Goal: Task Accomplishment & Management: Manage account settings

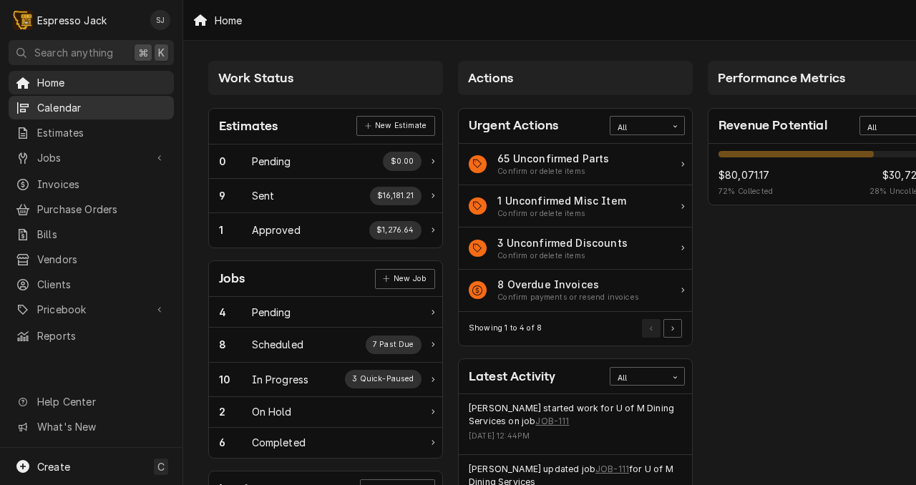
click at [57, 100] on span "Calendar" at bounding box center [102, 107] width 130 height 15
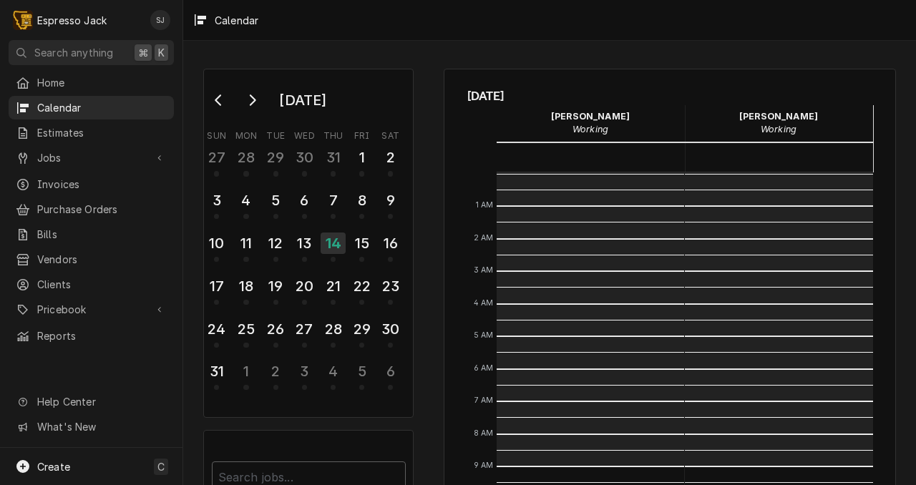
scroll to position [293, 0]
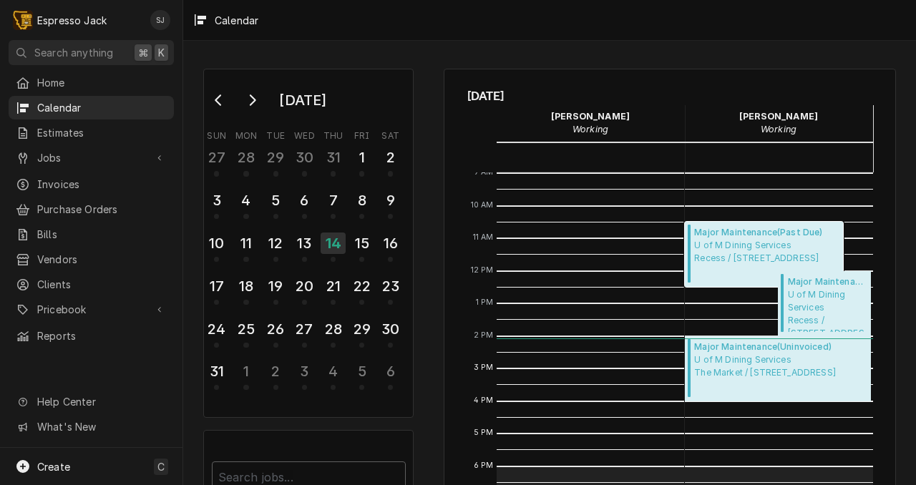
click at [732, 250] on span "U of M Dining Services Recess / 32 Campus Dr, Missoula, MT 59812" at bounding box center [758, 252] width 128 height 26
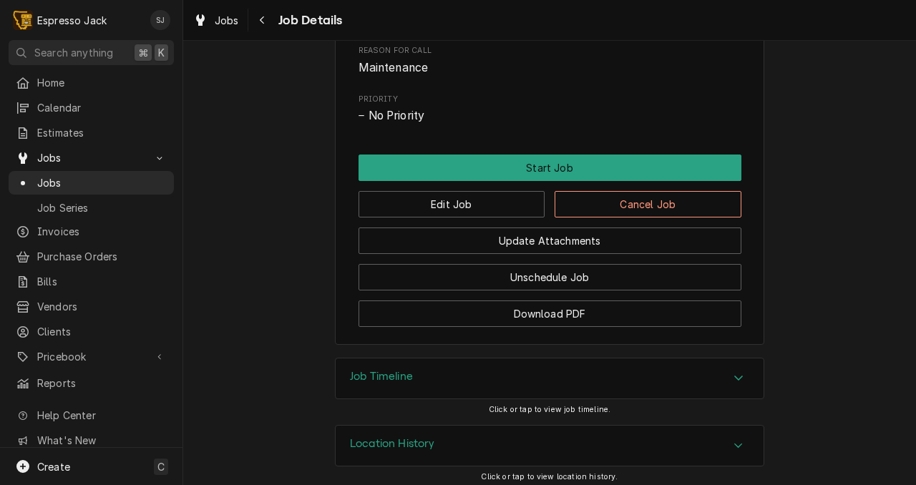
scroll to position [773, 0]
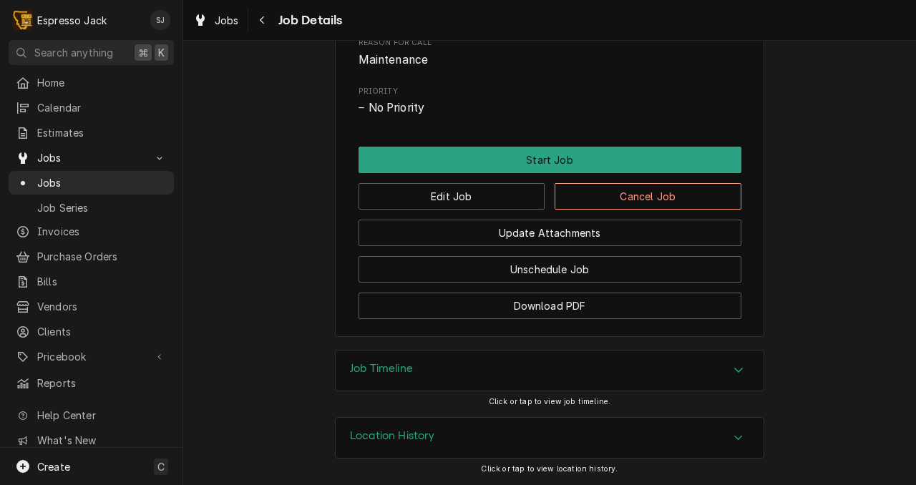
click at [504, 359] on div "Job Timeline" at bounding box center [550, 371] width 428 height 40
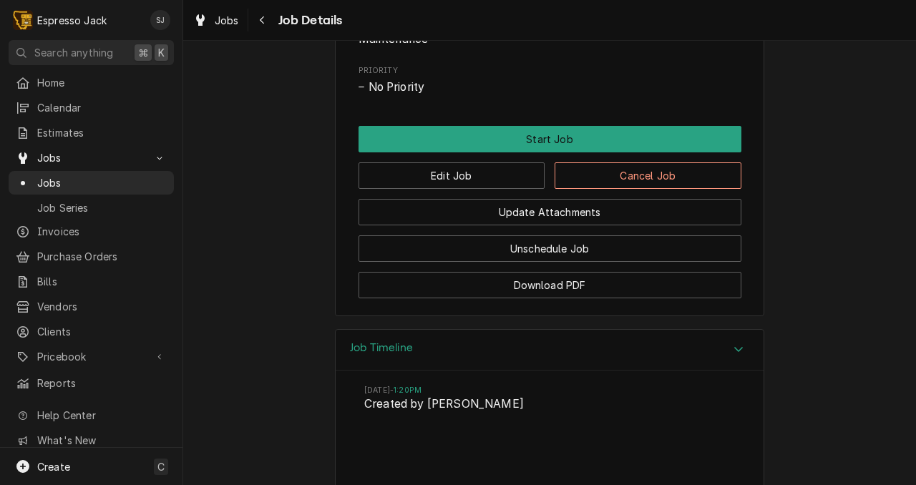
click at [391, 355] on h3 "Job Timeline" at bounding box center [381, 348] width 63 height 14
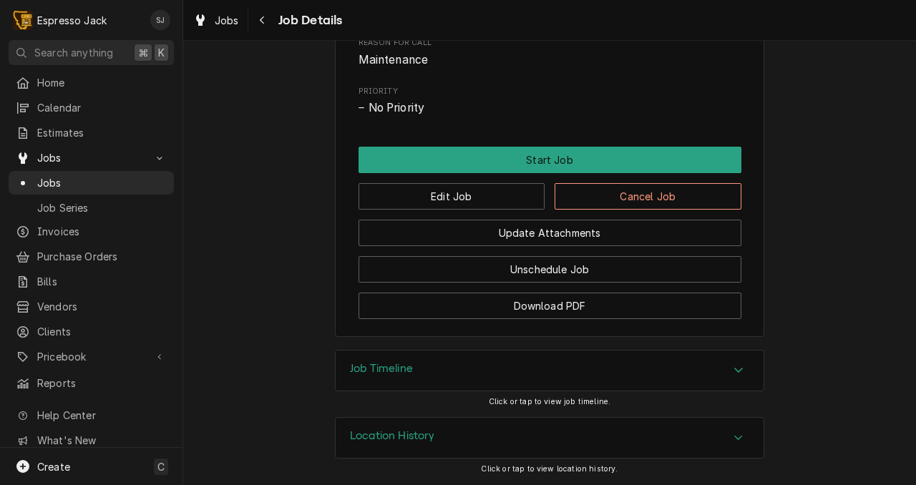
click at [386, 452] on div "Location History" at bounding box center [550, 438] width 428 height 40
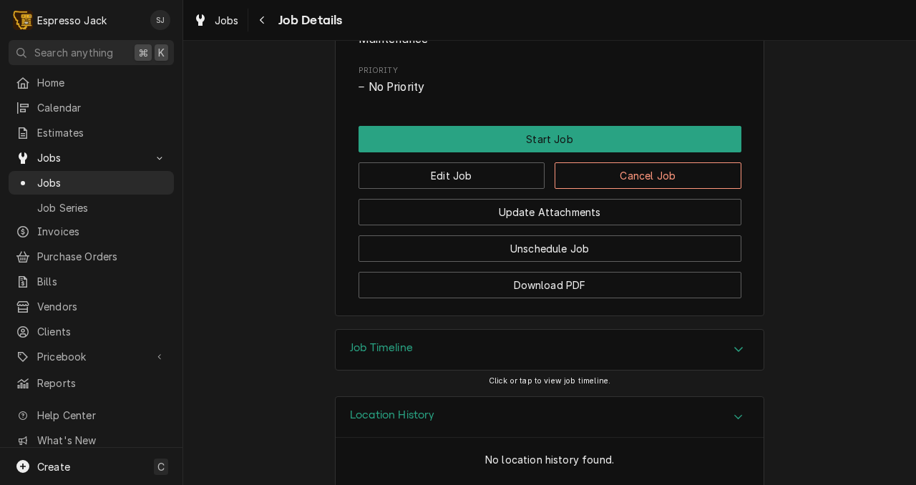
click at [386, 438] on div "Location History" at bounding box center [550, 417] width 428 height 41
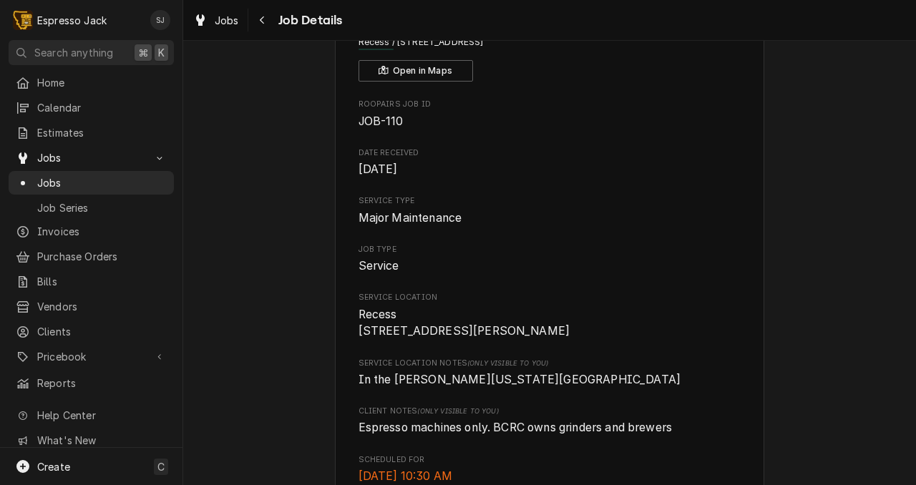
scroll to position [0, 0]
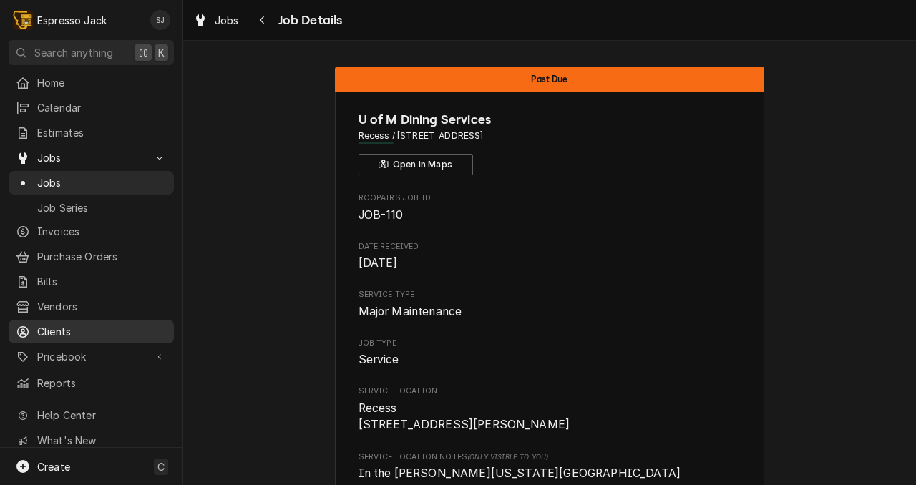
click at [56, 324] on span "Clients" at bounding box center [102, 331] width 130 height 15
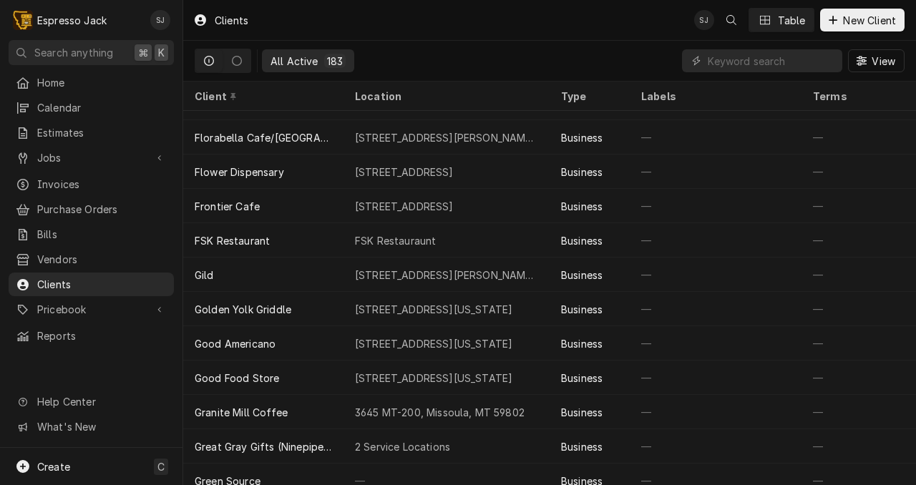
scroll to position [1920, 0]
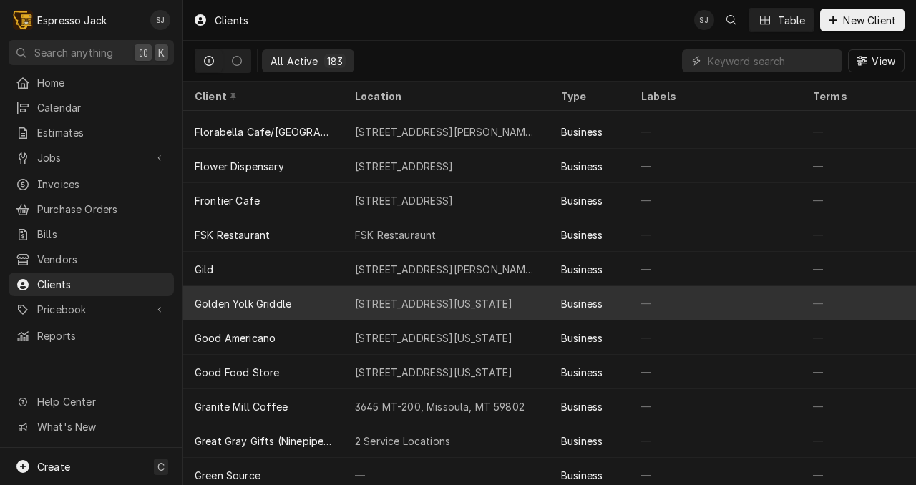
click at [437, 306] on div "[STREET_ADDRESS][US_STATE]" at bounding box center [433, 303] width 157 height 15
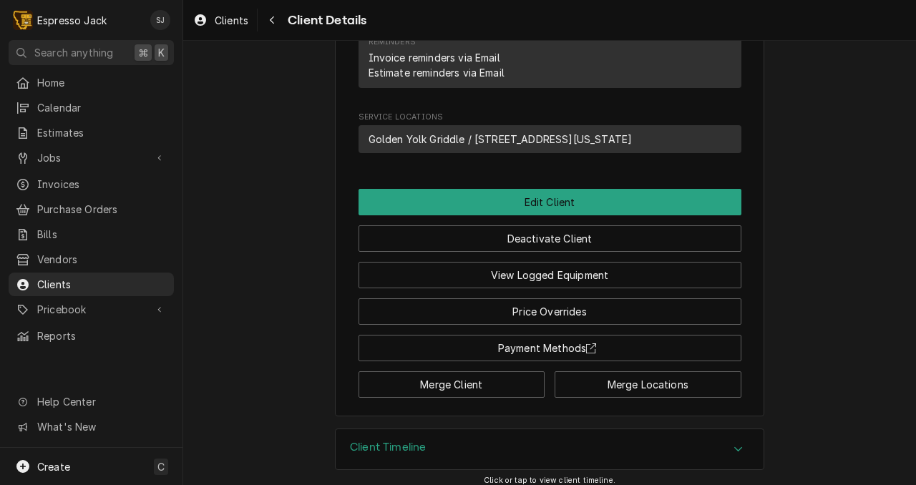
scroll to position [573, 0]
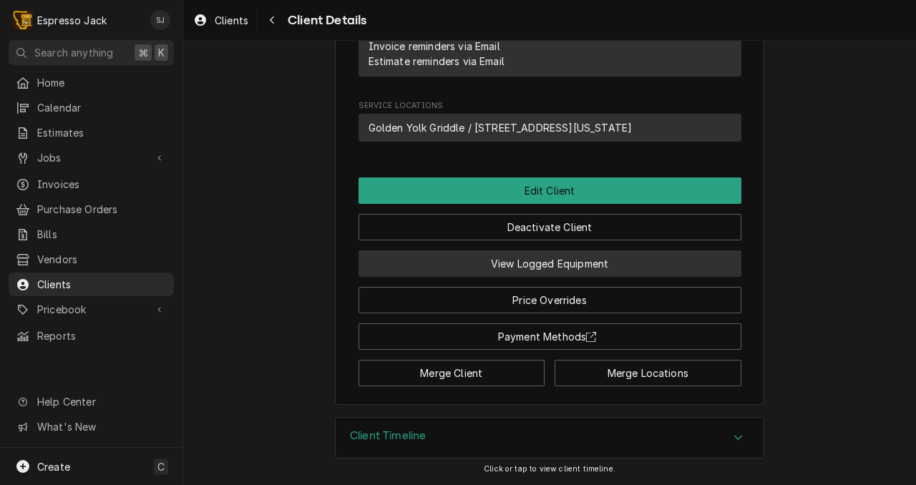
click at [502, 263] on button "View Logged Equipment" at bounding box center [549, 263] width 383 height 26
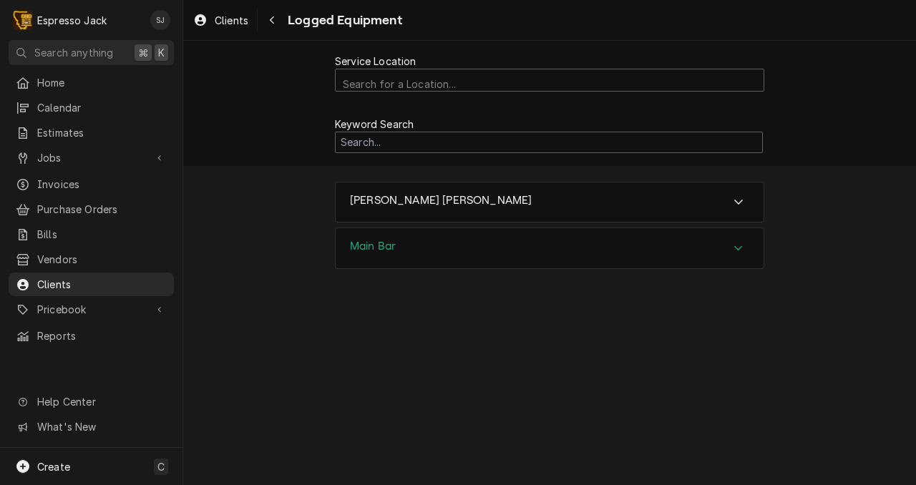
click at [503, 244] on div "Main Bar" at bounding box center [550, 248] width 428 height 40
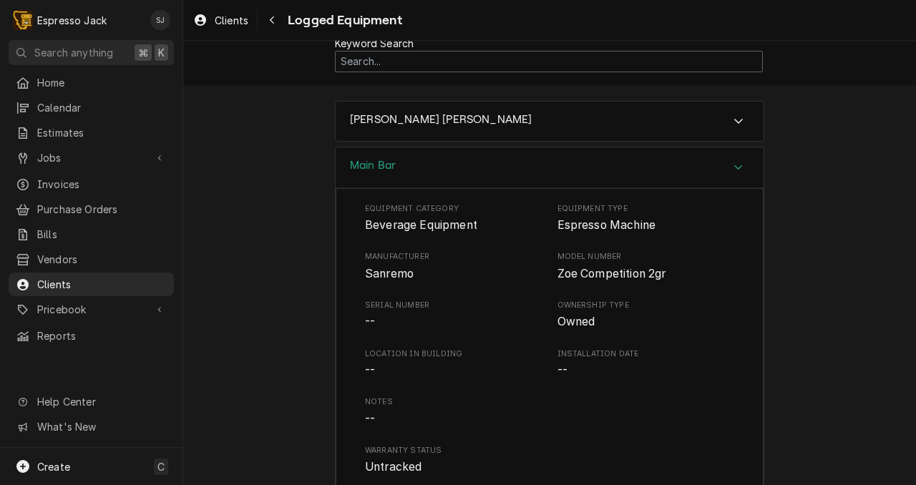
scroll to position [79, 0]
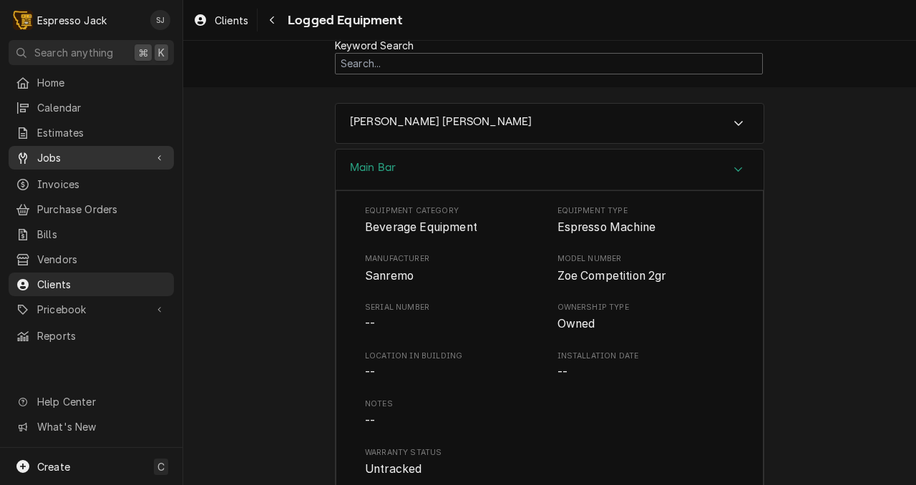
click at [55, 155] on span "Jobs" at bounding box center [91, 157] width 108 height 15
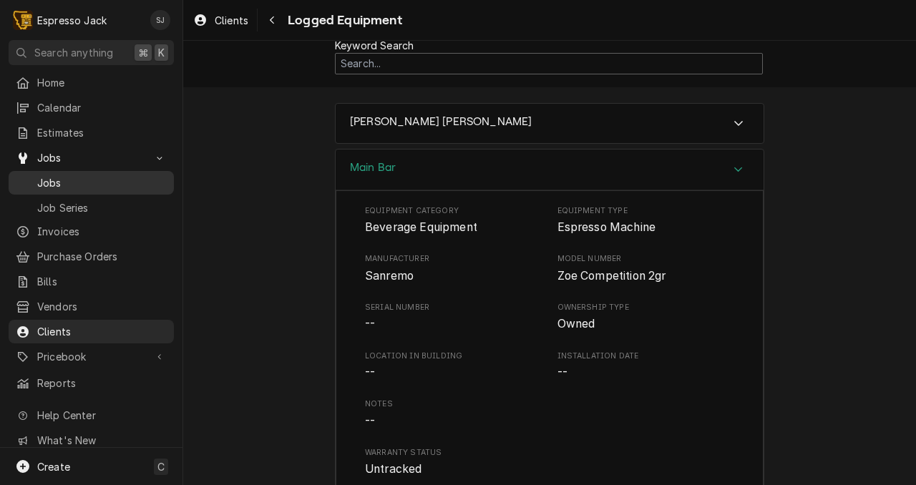
click at [47, 180] on span "Jobs" at bounding box center [102, 182] width 130 height 15
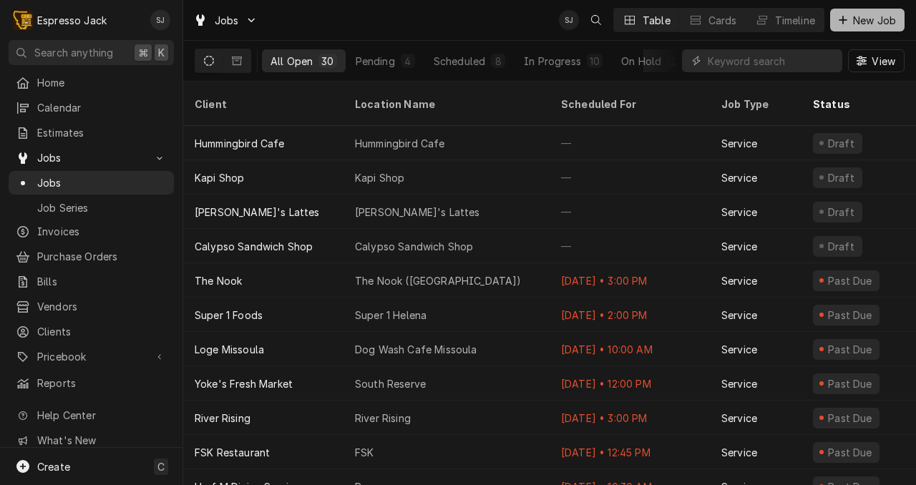
click at [848, 25] on div "Dynamic Content Wrapper" at bounding box center [843, 20] width 14 height 14
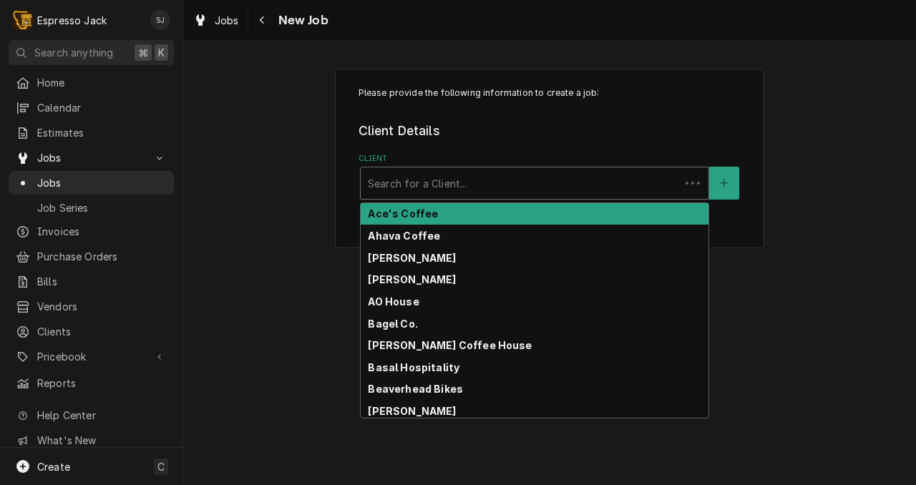
click at [489, 177] on div "Client" at bounding box center [520, 183] width 305 height 26
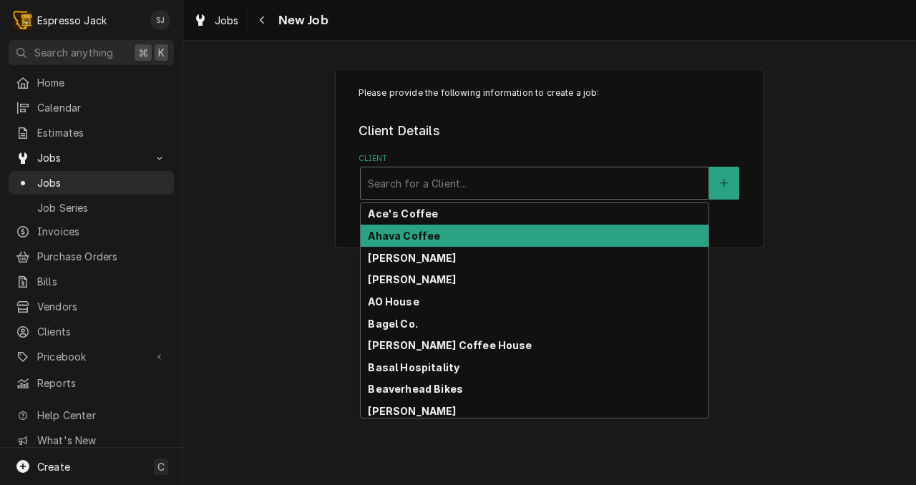
click at [391, 240] on strong "Ahava Coffee" at bounding box center [404, 236] width 72 height 12
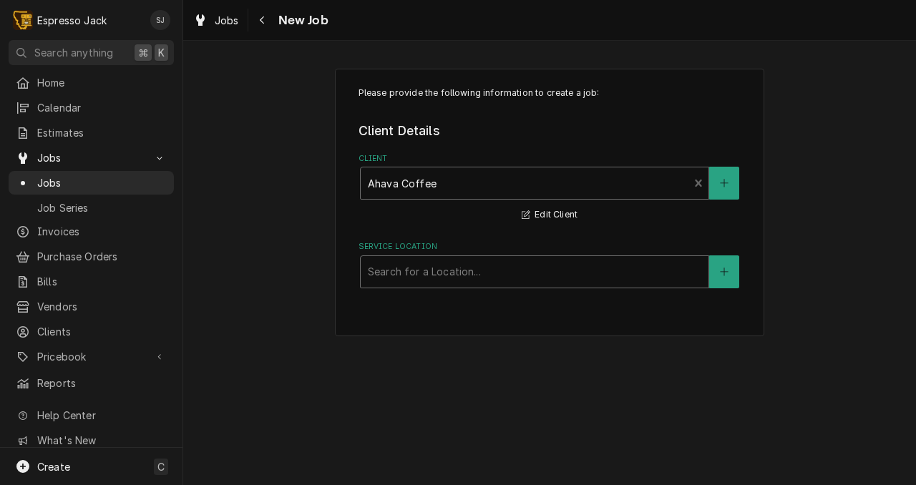
click at [399, 270] on div "Service Location" at bounding box center [534, 272] width 333 height 26
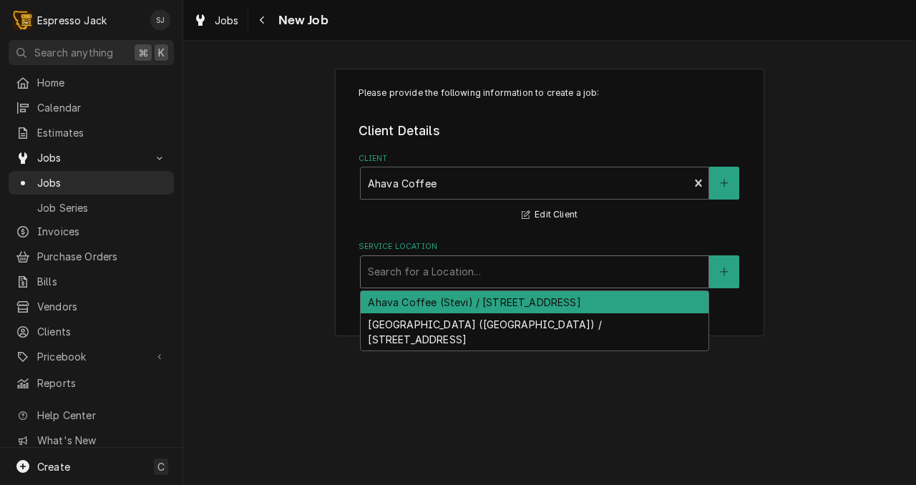
click at [394, 305] on div "Ahava Coffee (Stevi) / [STREET_ADDRESS]" at bounding box center [535, 302] width 348 height 22
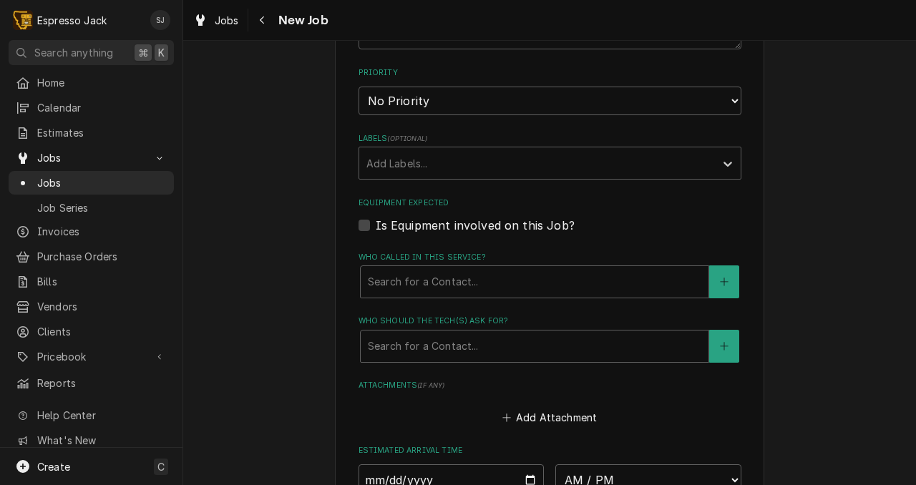
scroll to position [798, 0]
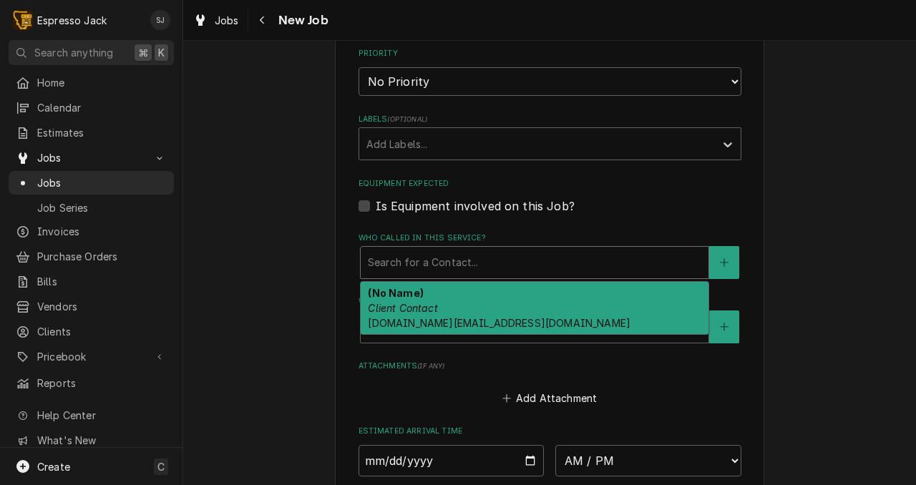
click at [424, 264] on div "Who called in this service?" at bounding box center [534, 263] width 333 height 26
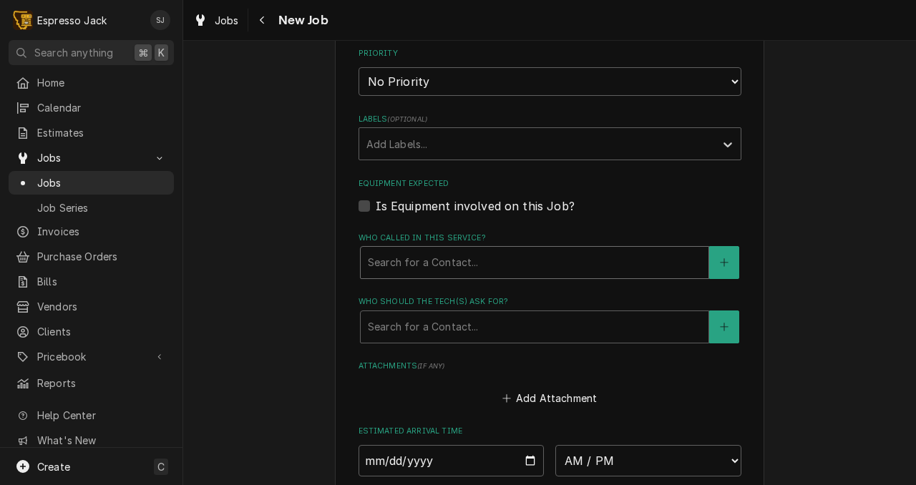
click at [424, 264] on div "Who called in this service?" at bounding box center [534, 263] width 333 height 26
click at [376, 208] on label "Is Equipment involved on this Job?" at bounding box center [475, 205] width 199 height 17
click at [376, 208] on input "Equipment Expected" at bounding box center [567, 212] width 383 height 31
checkbox input "true"
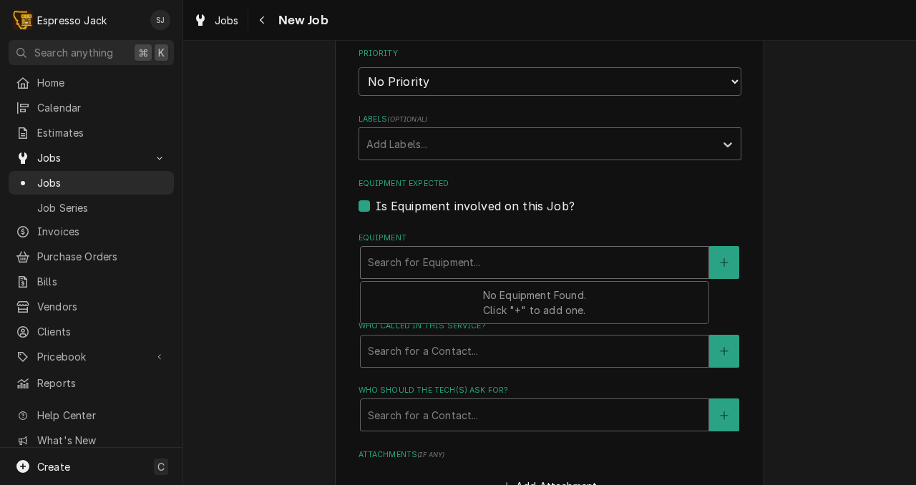
click at [423, 275] on div "Equipment" at bounding box center [534, 263] width 333 height 26
click at [341, 173] on div "Please provide the following information to create a job: Client Details Client…" at bounding box center [549, 40] width 429 height 1539
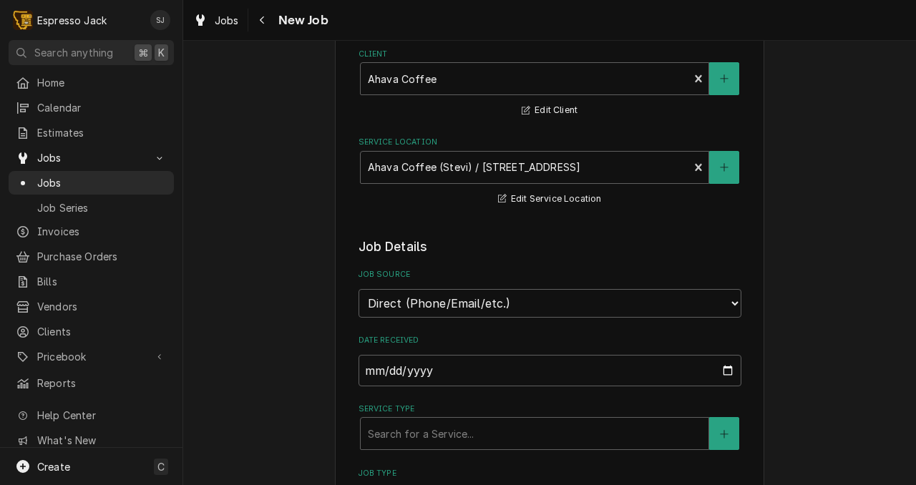
scroll to position [94, 0]
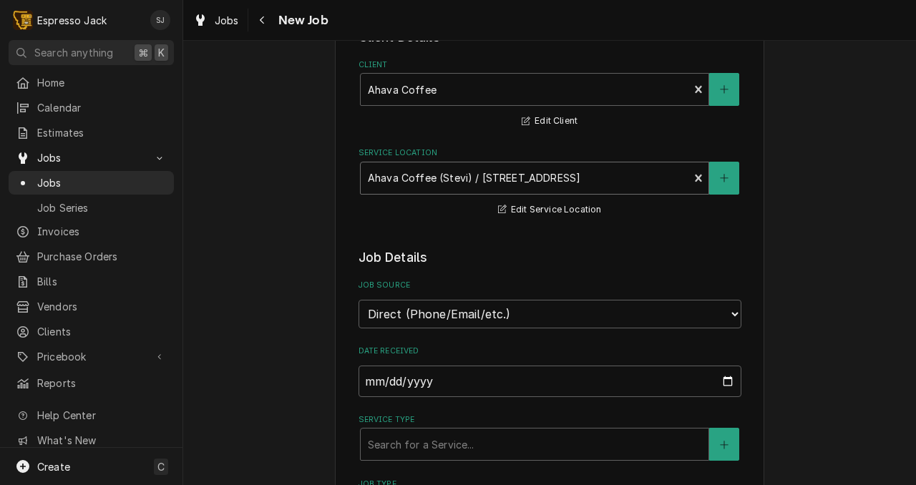
click at [436, 172] on div "Service Location" at bounding box center [525, 178] width 314 height 26
drag, startPoint x: 727, startPoint y: 174, endPoint x: 703, endPoint y: 121, distance: 58.3
click at [703, 121] on fieldset "Client Details Client Ahava Coffee Edit Client Service Location Ahava Coffee (S…" at bounding box center [549, 123] width 383 height 190
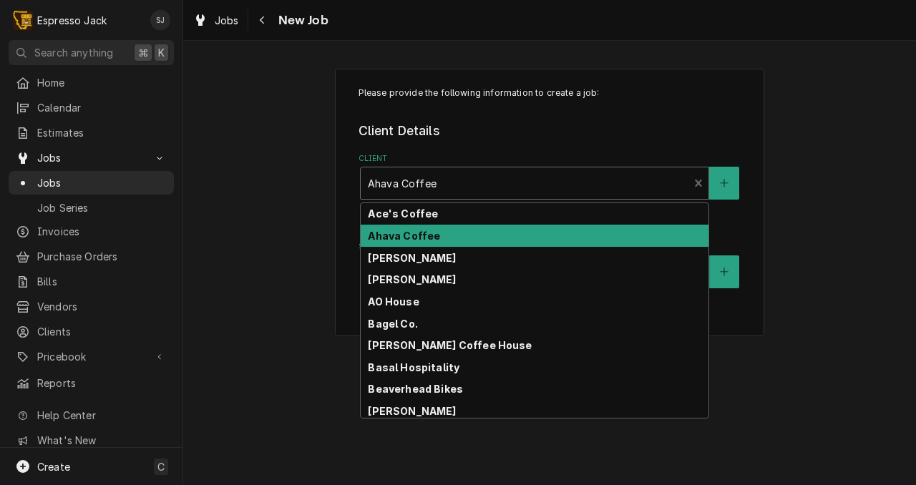
click at [516, 185] on div "Client" at bounding box center [525, 183] width 314 height 26
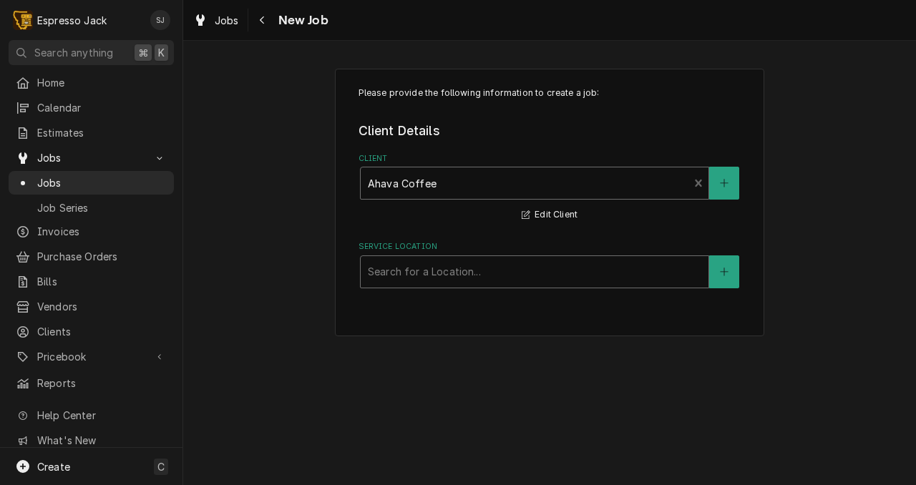
click at [516, 185] on div "Client" at bounding box center [525, 183] width 314 height 26
click at [418, 291] on div "Please provide the following information to create a job: Client Details Client…" at bounding box center [549, 203] width 429 height 268
click at [418, 283] on div "Service Location" at bounding box center [534, 272] width 333 height 26
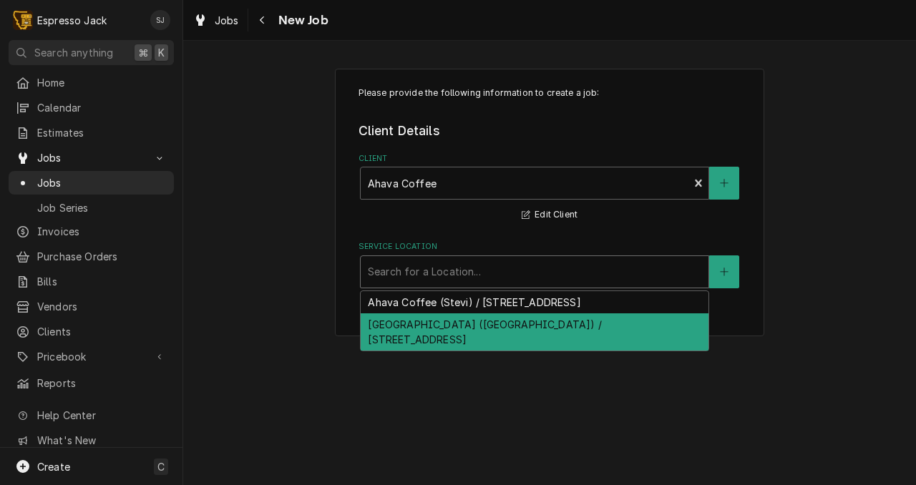
click at [411, 334] on div "Ahava North (Three Mile Creek) / 4433 Sunnyside Cemetery Rd, Stevensville, MT 5…" at bounding box center [535, 331] width 348 height 37
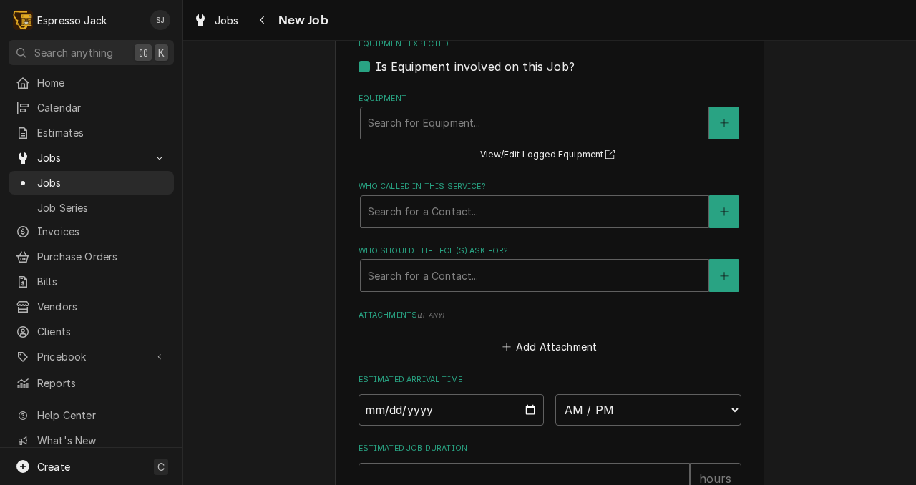
scroll to position [952, 0]
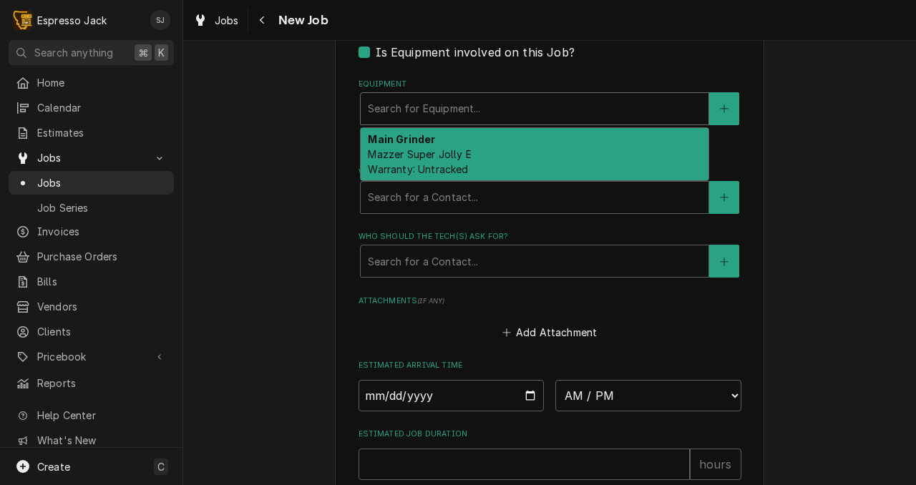
click at [463, 125] on div "Search for Equipment..." at bounding box center [535, 108] width 348 height 31
click at [431, 154] on span "Mazzer Super Jolly E Warranty: Untracked" at bounding box center [419, 161] width 103 height 27
type textarea "x"
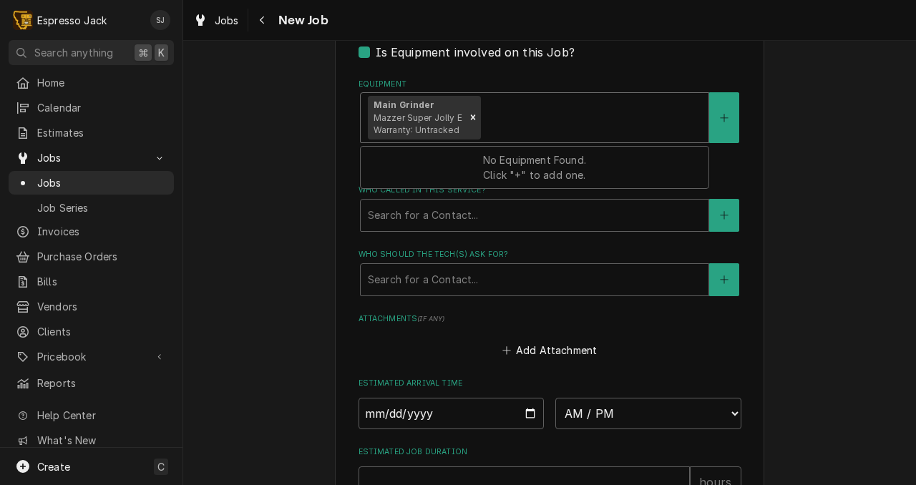
click at [539, 126] on div "Equipment" at bounding box center [593, 117] width 218 height 26
click at [539, 125] on div "Equipment" at bounding box center [593, 117] width 218 height 26
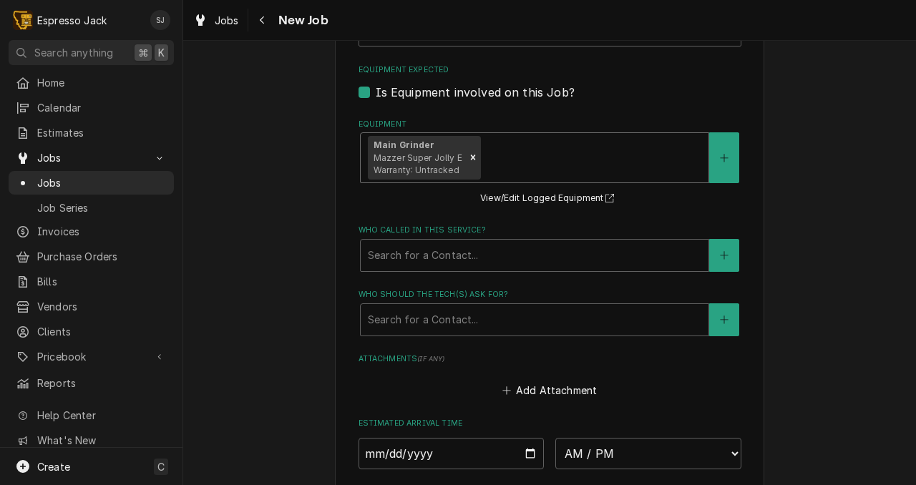
scroll to position [909, 0]
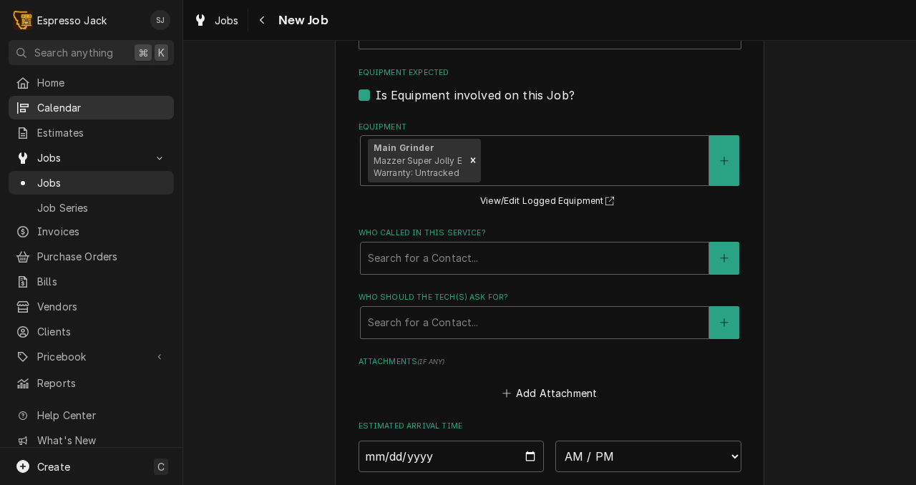
click at [47, 100] on span "Calendar" at bounding box center [102, 107] width 130 height 15
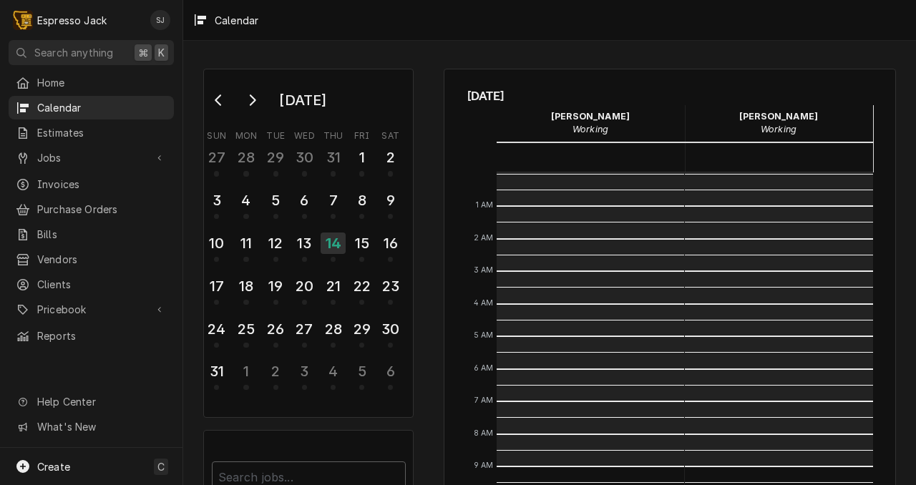
scroll to position [293, 0]
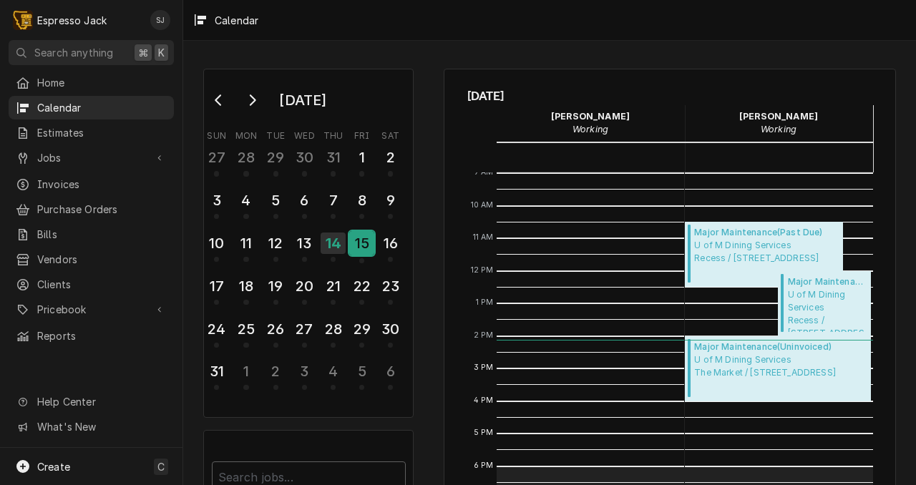
click at [363, 245] on div "15" at bounding box center [361, 243] width 25 height 24
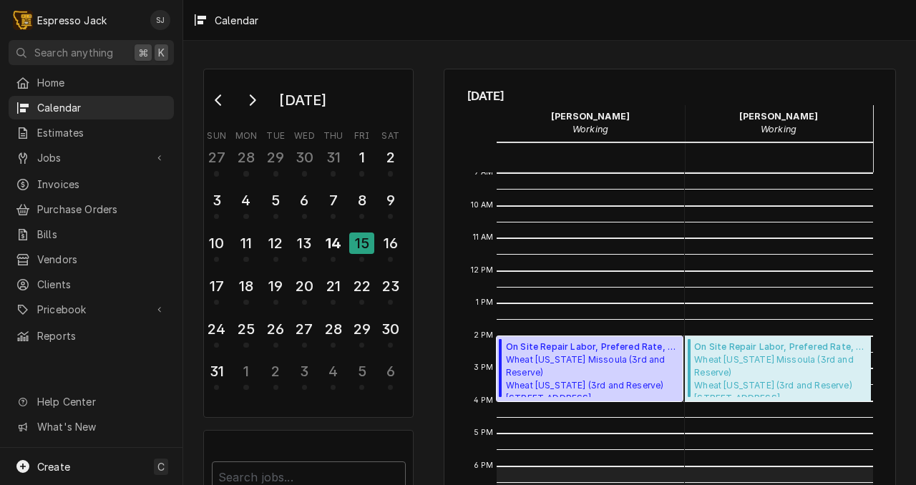
click at [603, 373] on span "Wheat Montana Missoula (3rd and Reserve) Wheat Montana (3rd and Reserve) 2520 S…" at bounding box center [592, 375] width 172 height 44
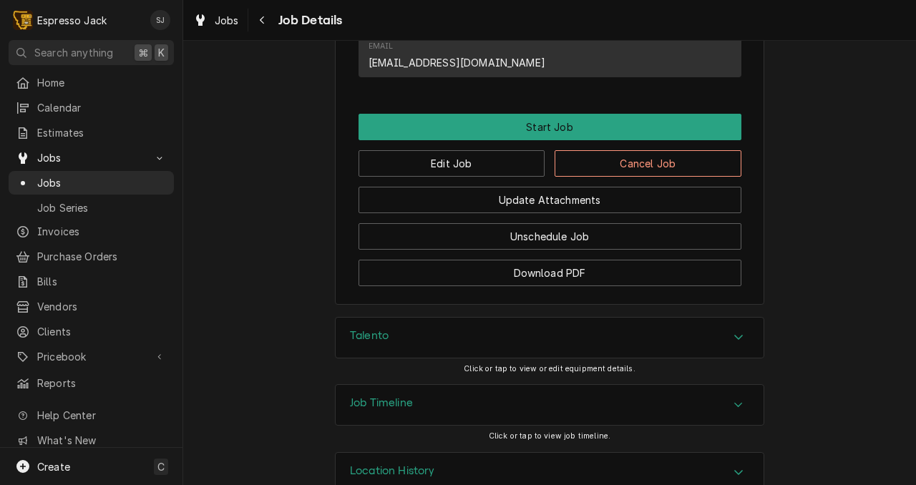
scroll to position [977, 0]
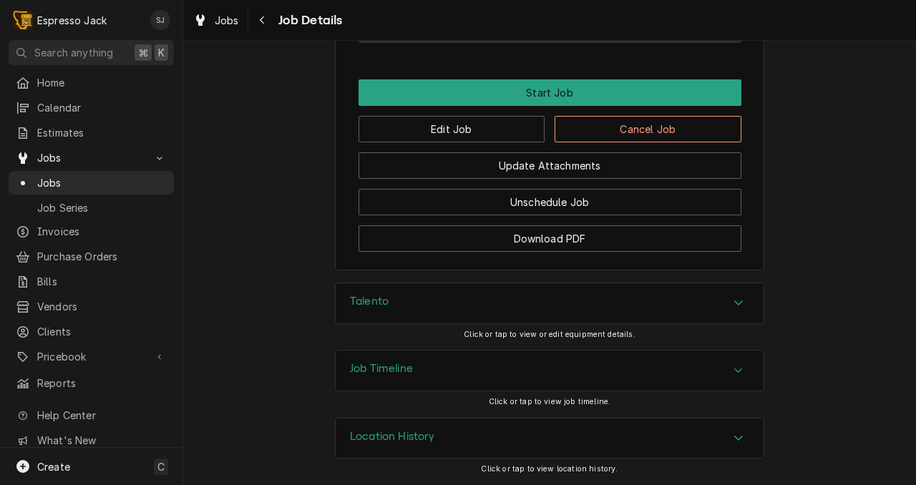
click at [738, 301] on icon "Accordion Header" at bounding box center [738, 302] width 10 height 11
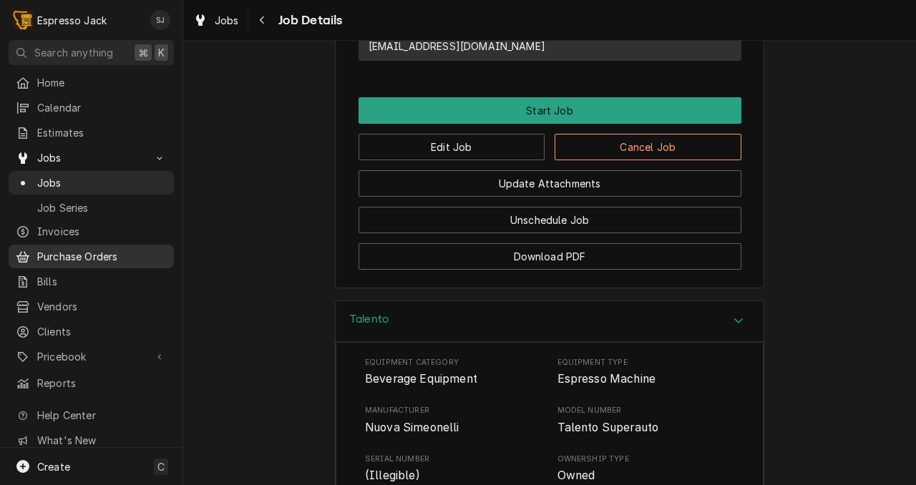
scroll to position [922, 0]
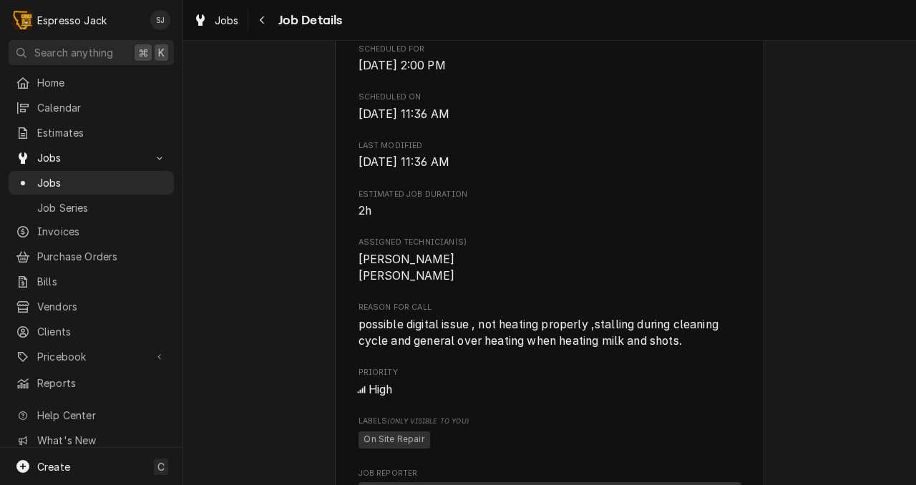
scroll to position [328, 0]
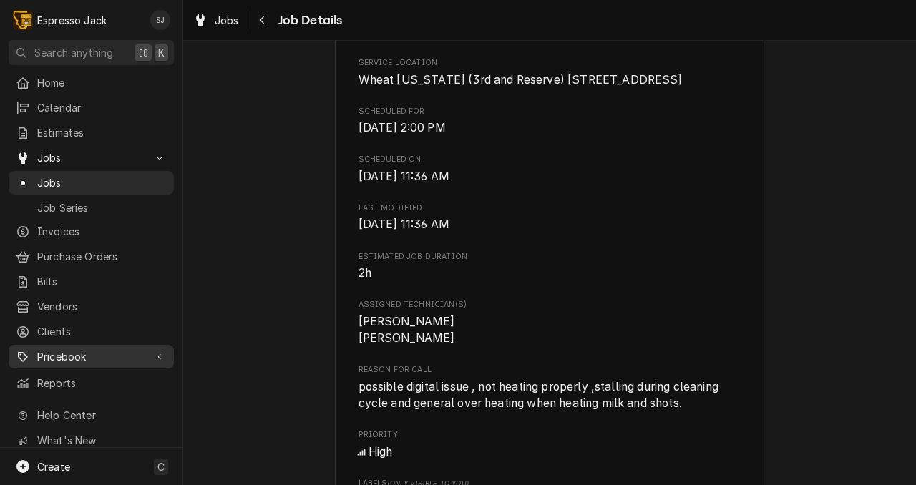
click at [71, 354] on span "Pricebook" at bounding box center [91, 356] width 108 height 15
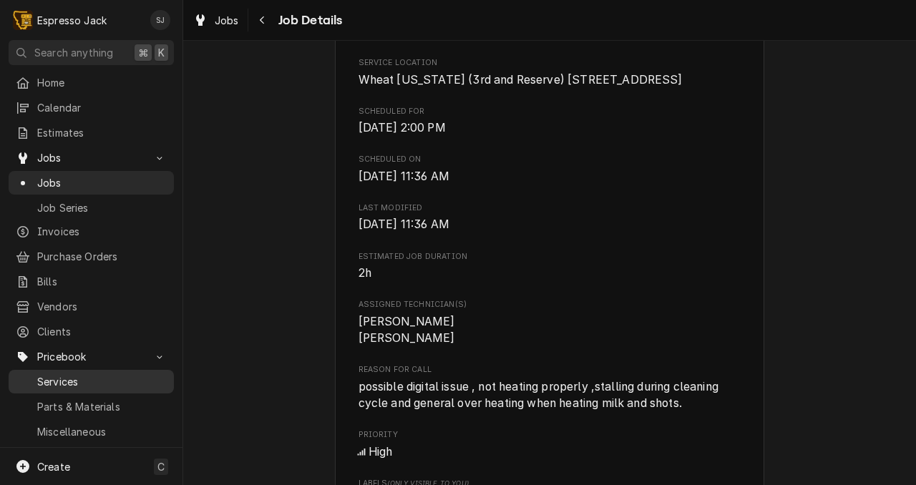
click at [61, 374] on span "Services" at bounding box center [102, 381] width 130 height 15
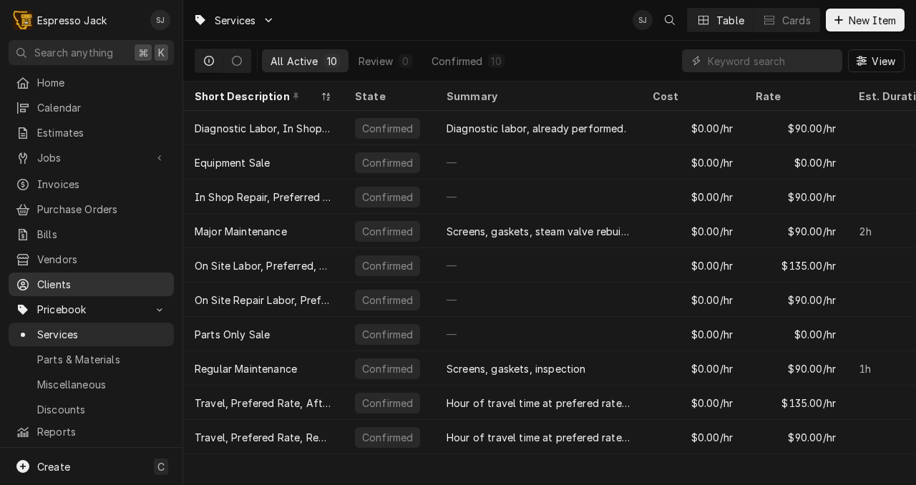
click at [70, 277] on span "Clients" at bounding box center [102, 284] width 130 height 15
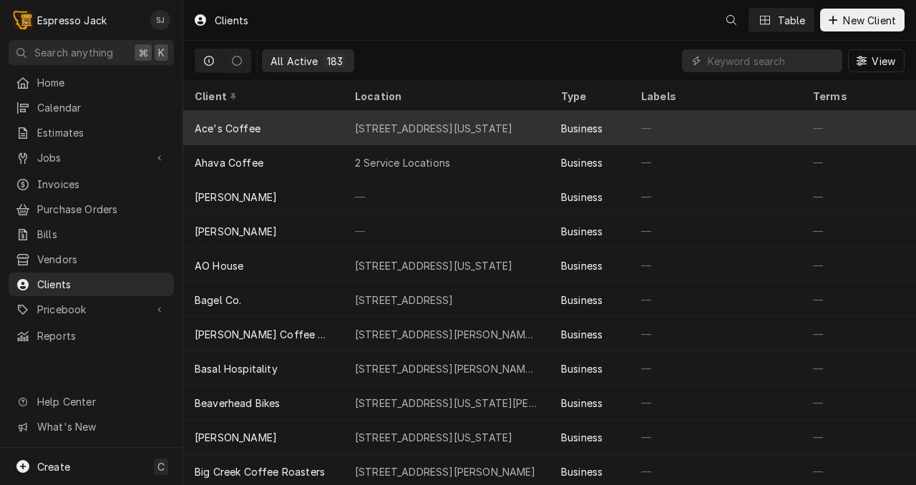
click at [230, 126] on div "Ace's Coffee" at bounding box center [228, 128] width 66 height 15
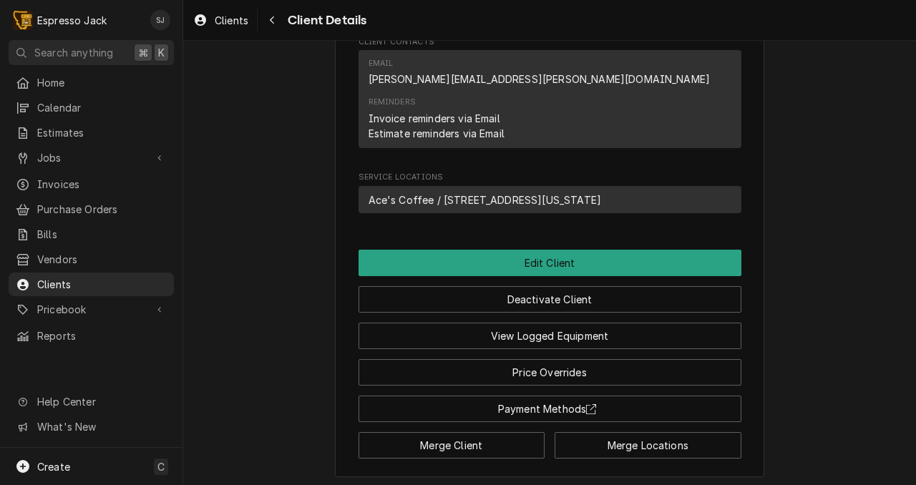
scroll to position [471, 0]
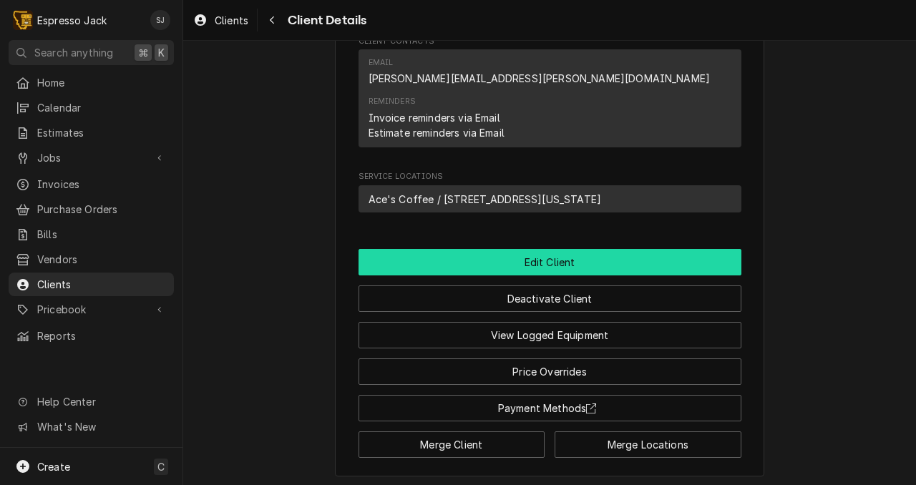
click at [504, 273] on button "Edit Client" at bounding box center [549, 262] width 383 height 26
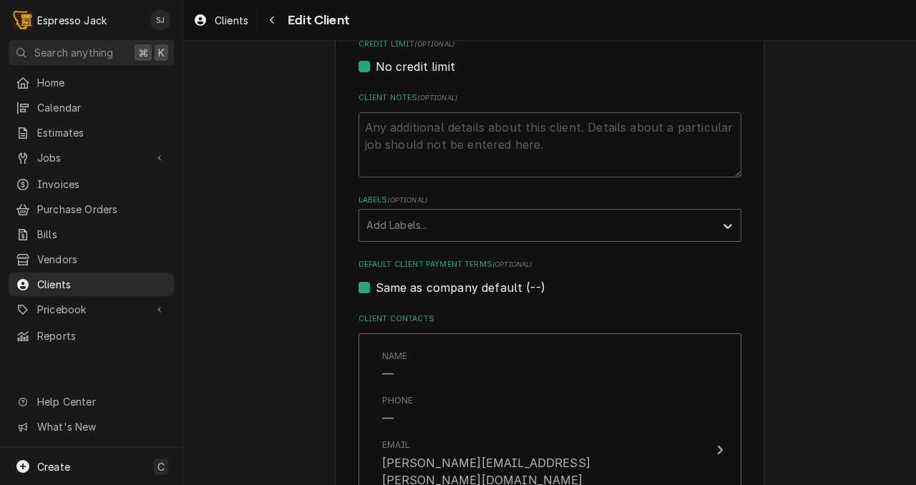
scroll to position [457, 0]
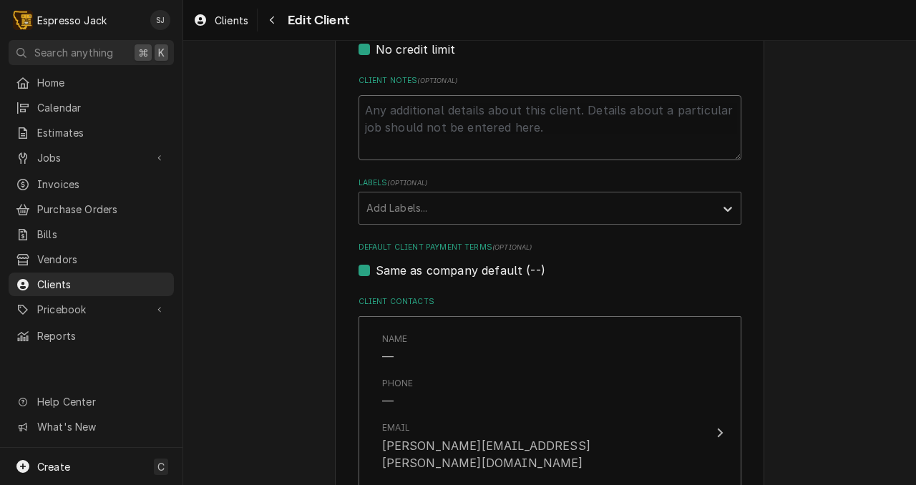
click at [401, 105] on textarea "Client Notes ( optional )" at bounding box center [549, 127] width 383 height 65
type textarea "x"
type textarea "i"
type textarea "x"
click at [401, 105] on textarea "Client Notes ( optional )" at bounding box center [549, 127] width 383 height 65
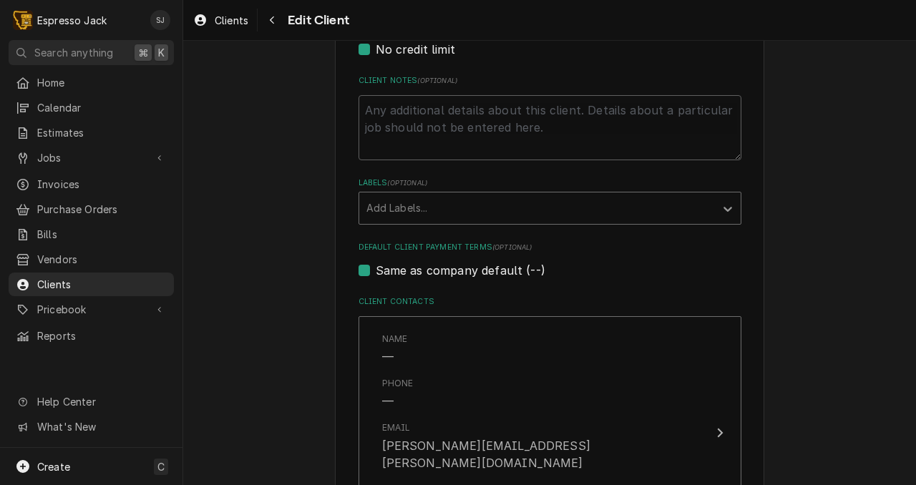
click at [723, 210] on icon "Labels" at bounding box center [728, 209] width 14 height 14
click at [303, 218] on div "Please provide the following information about your client: Client Type Industr…" at bounding box center [549, 188] width 733 height 1178
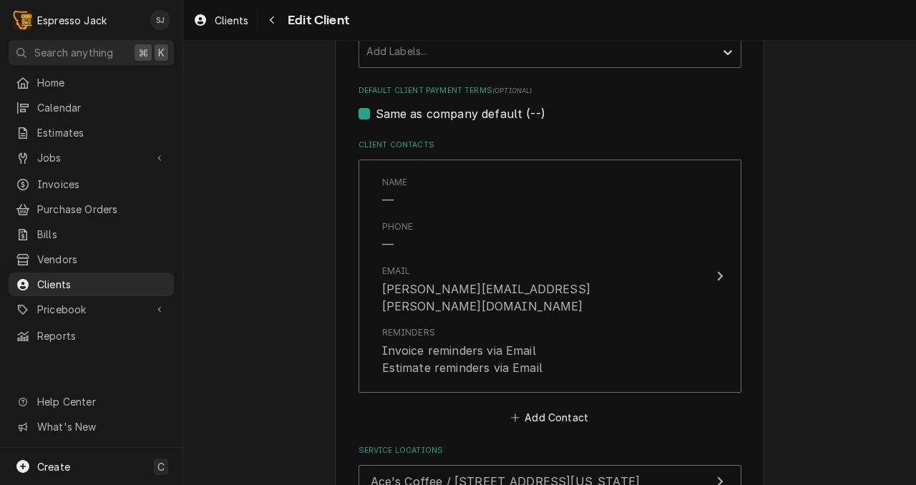
scroll to position [734, 0]
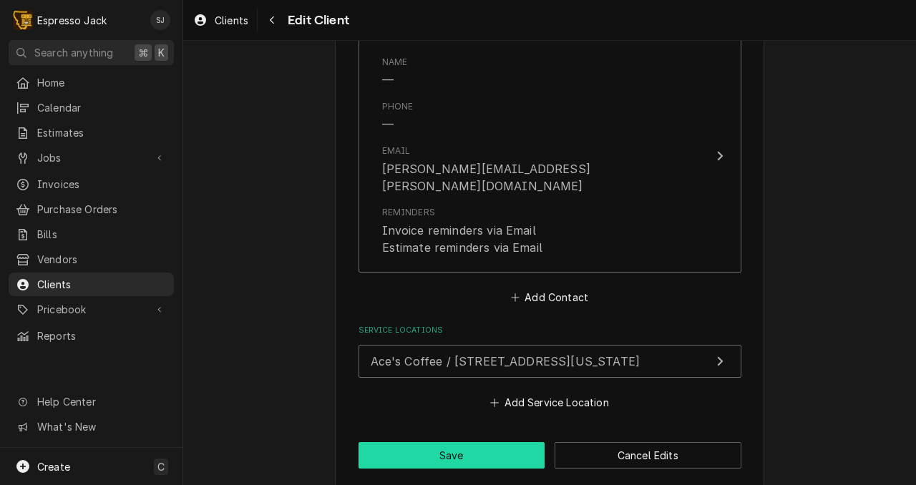
click at [483, 444] on button "Save" at bounding box center [451, 455] width 187 height 26
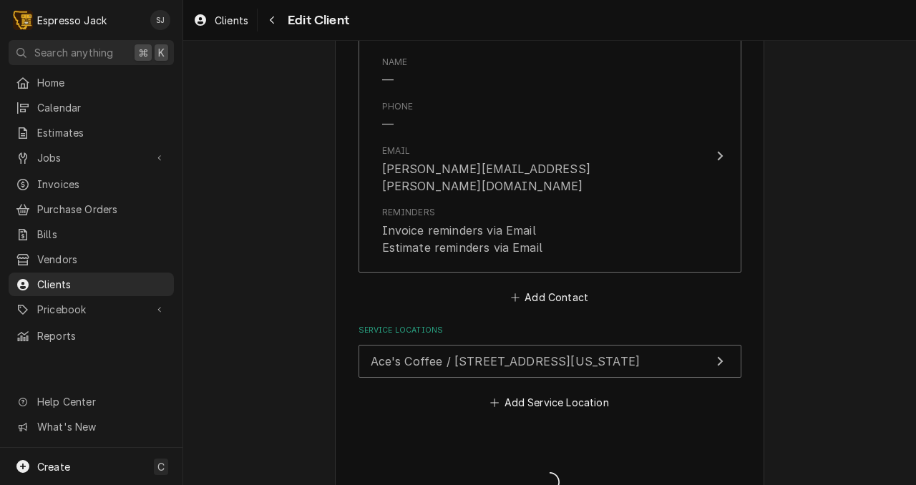
type textarea "x"
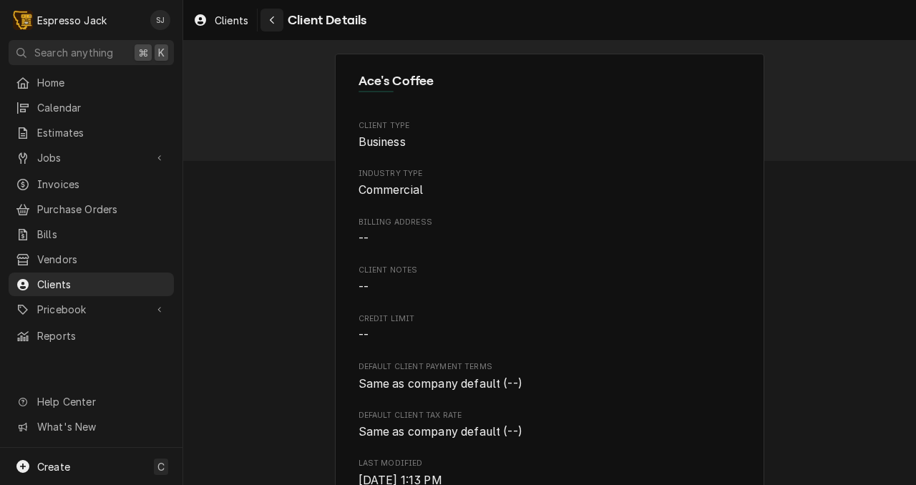
click at [273, 24] on icon "Navigate back" at bounding box center [272, 20] width 6 height 10
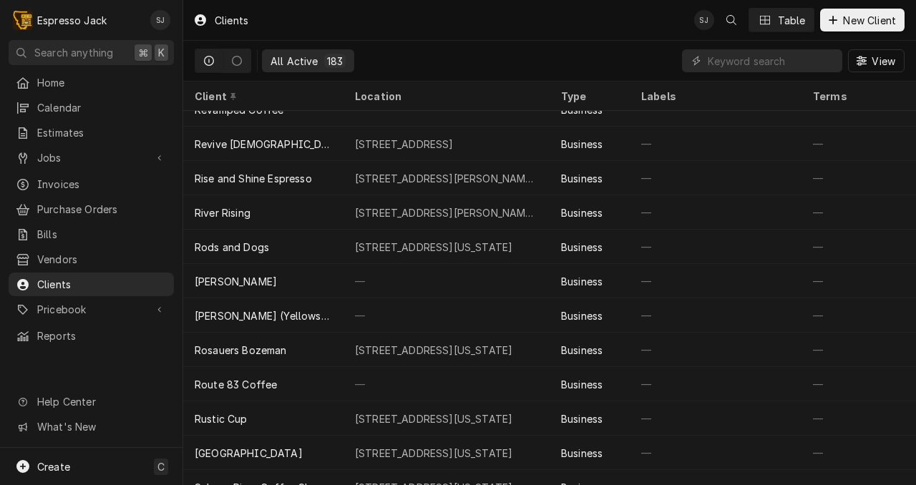
scroll to position [4589, 0]
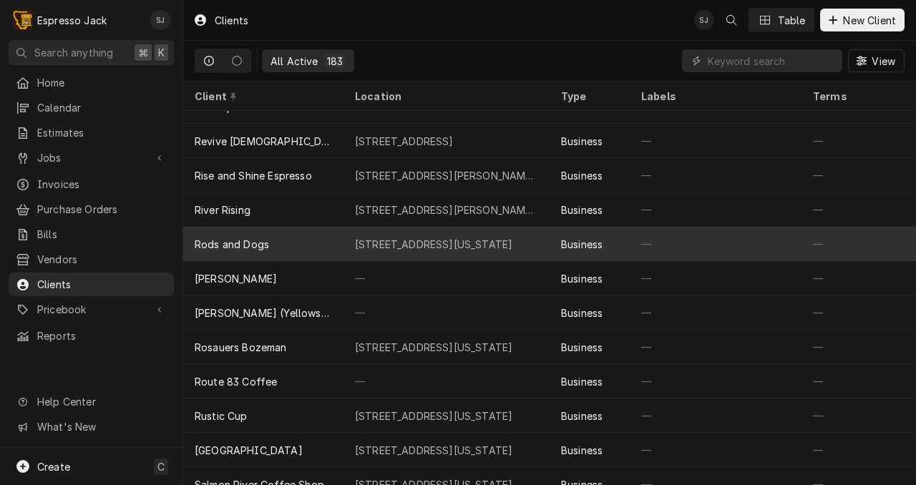
click at [265, 231] on div "Rods and Dogs" at bounding box center [263, 244] width 160 height 34
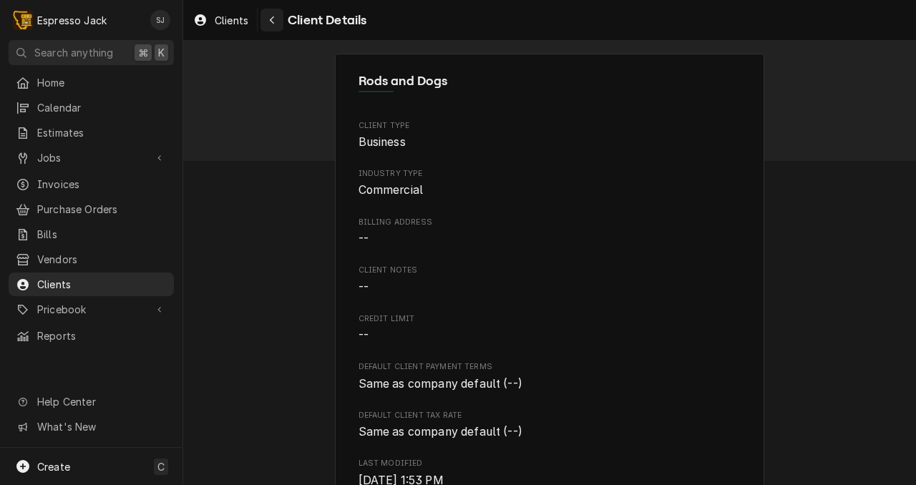
click at [273, 24] on icon "Navigate back" at bounding box center [272, 20] width 6 height 10
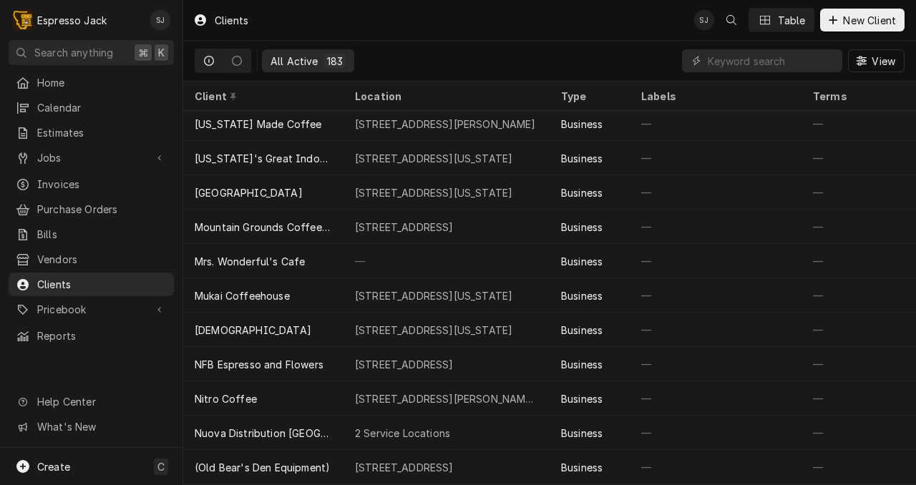
scroll to position [3787, 0]
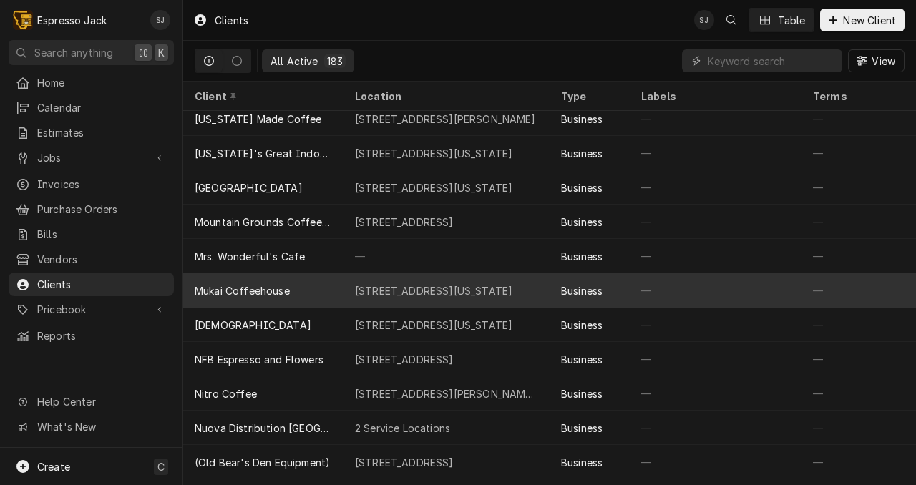
click at [245, 286] on div "Mukai Coffeehouse" at bounding box center [242, 290] width 95 height 15
